Goal: Transaction & Acquisition: Subscribe to service/newsletter

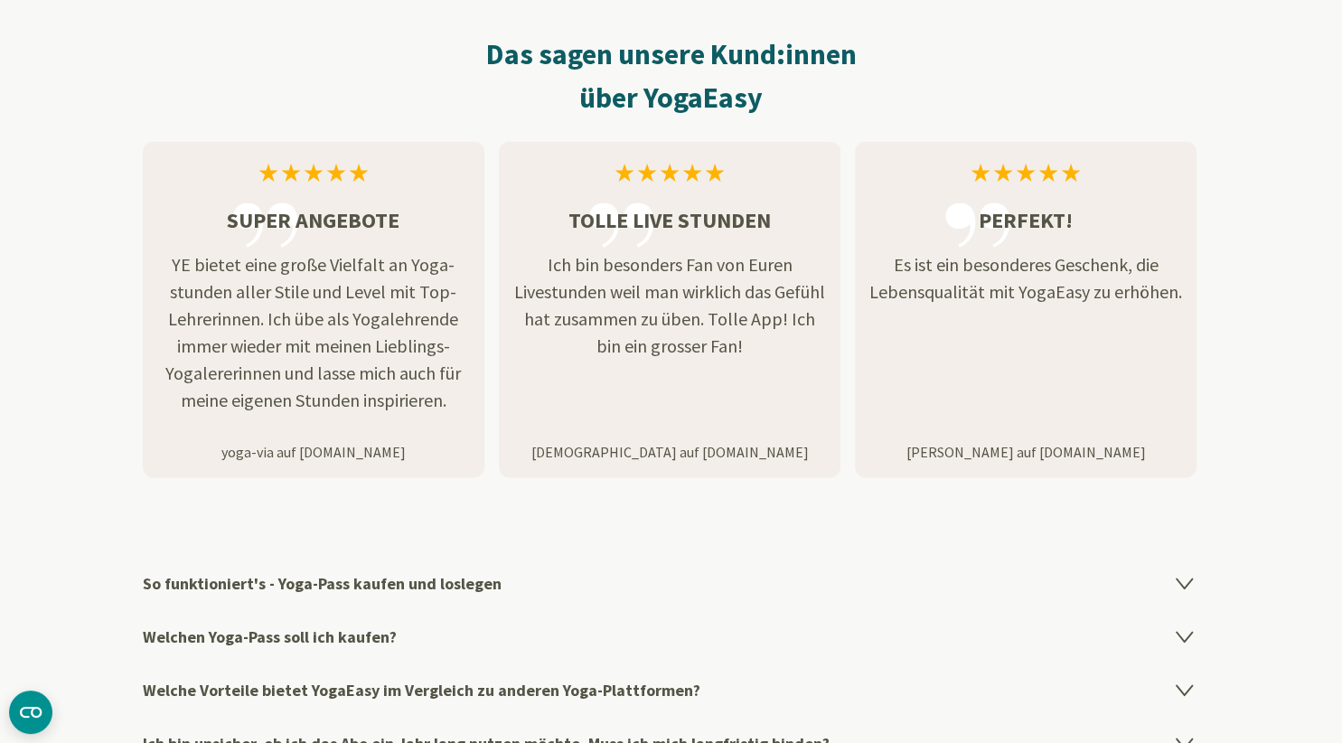
scroll to position [2519, 0]
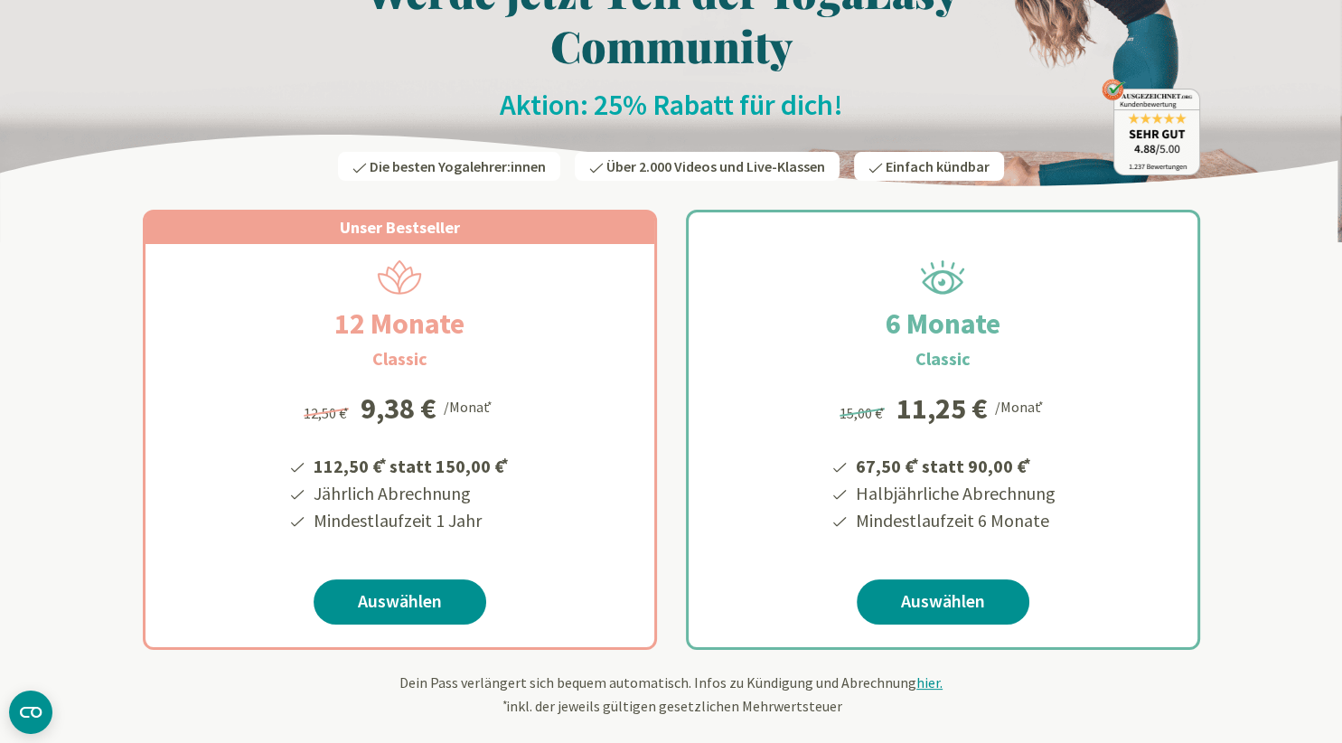
scroll to position [136, 0]
click at [395, 601] on link "Auswählen" at bounding box center [399, 600] width 173 height 45
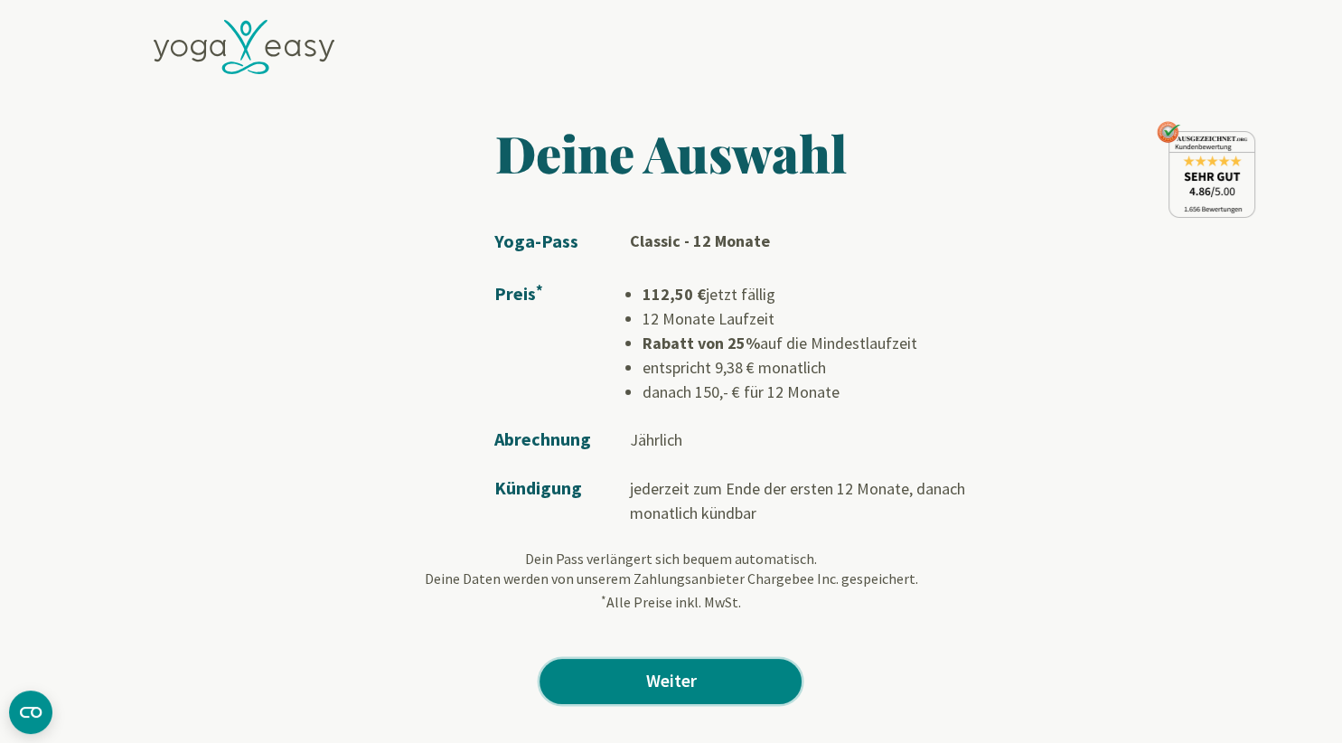
click at [611, 672] on link "Weiter" at bounding box center [670, 681] width 262 height 45
